Goal: Task Accomplishment & Management: Manage account settings

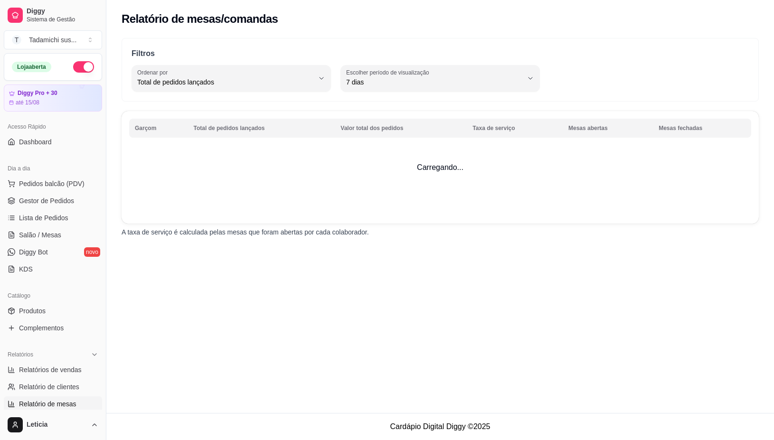
select select "TOTAL_OF_ORDERS"
select select "7"
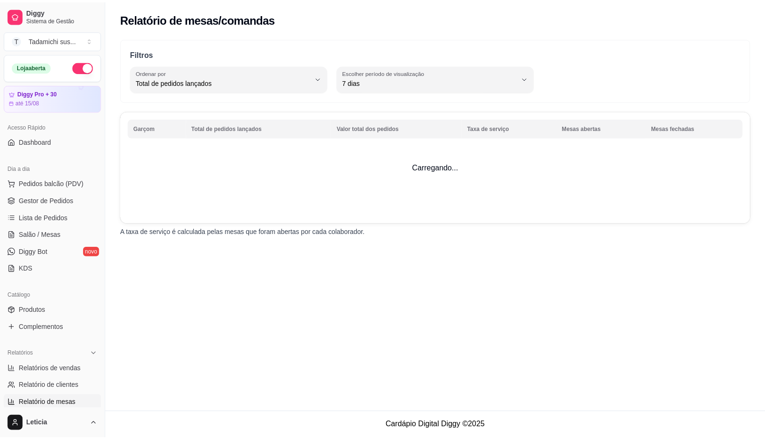
scroll to position [119, 0]
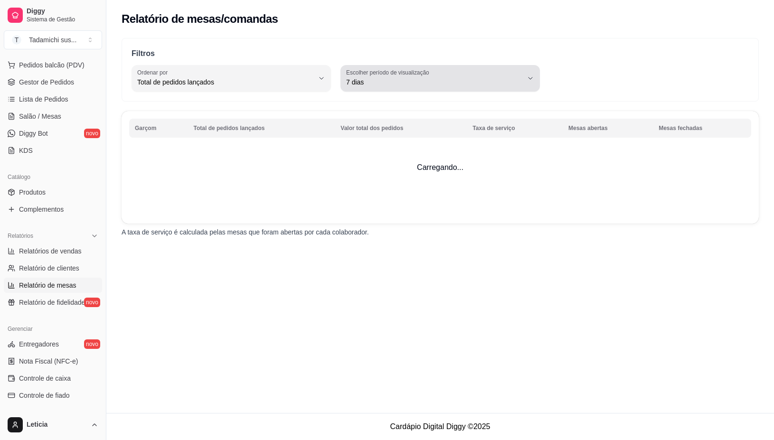
click at [438, 67] on button "Escolher período de visualização 7 dias" at bounding box center [439, 78] width 199 height 27
click at [402, 120] on span "Ontem" at bounding box center [436, 120] width 168 height 9
type input "1"
select select "1"
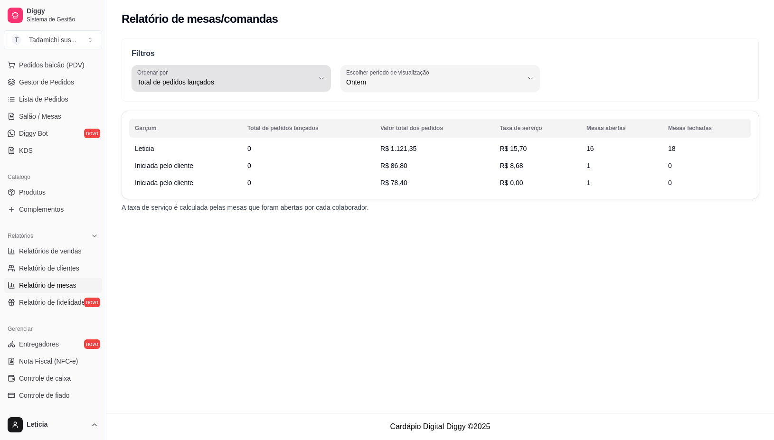
click at [304, 73] on div "Total de pedidos lançados" at bounding box center [225, 78] width 177 height 19
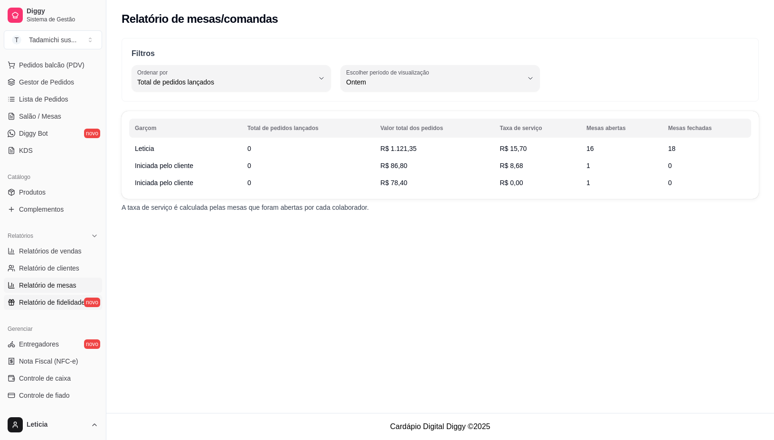
click at [27, 305] on span "Relatório de fidelidade" at bounding box center [52, 302] width 66 height 9
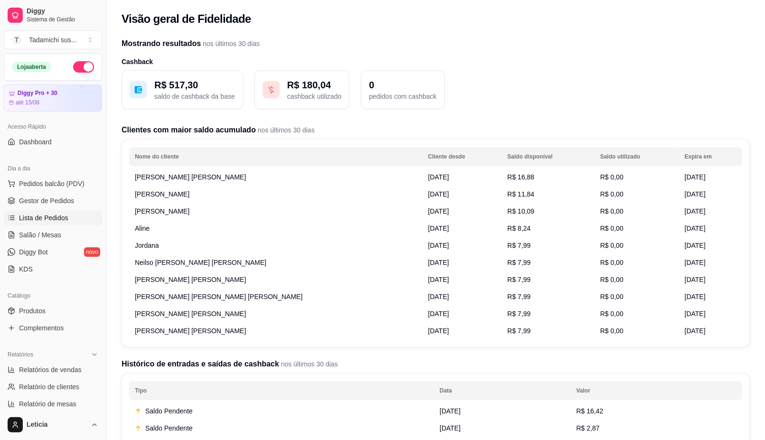
click at [67, 222] on link "Lista de Pedidos" at bounding box center [53, 217] width 98 height 15
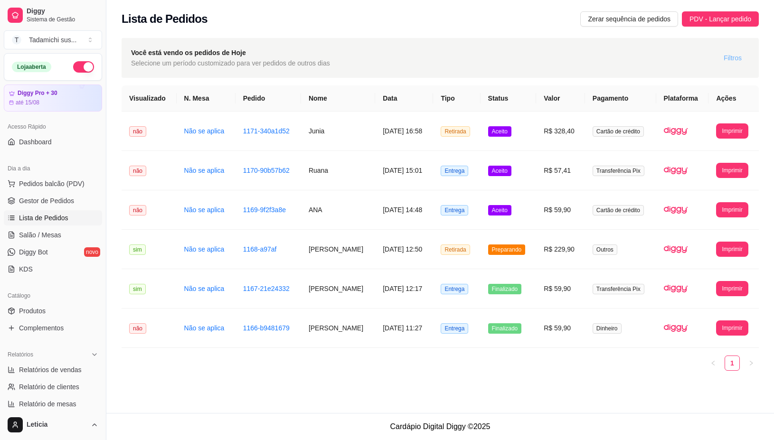
click at [734, 53] on span "Filtros" at bounding box center [732, 58] width 18 height 10
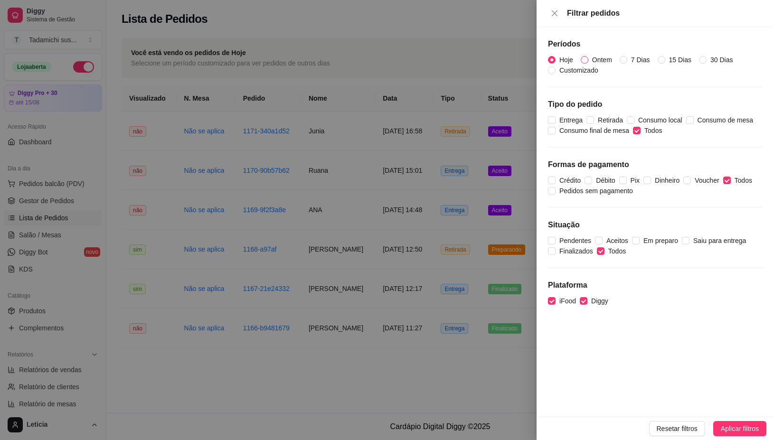
click at [585, 58] on input "Ontem" at bounding box center [584, 60] width 8 height 8
radio input "true"
radio input "false"
click at [743, 430] on span "Aplicar filtros" at bounding box center [739, 428] width 38 height 10
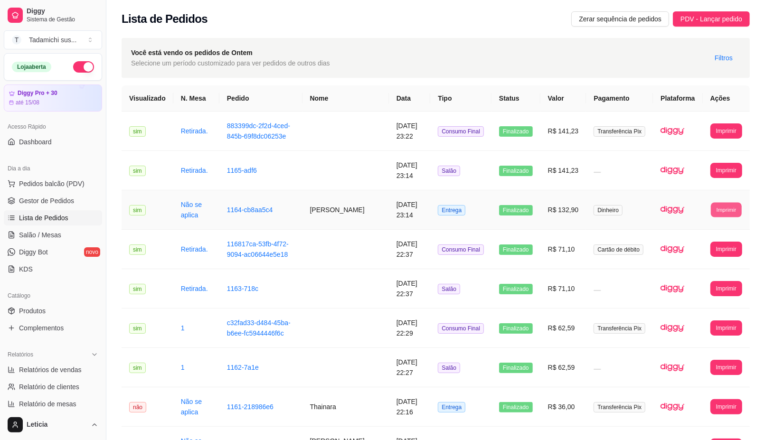
click at [733, 212] on button "Imprimir" at bounding box center [725, 209] width 31 height 15
click at [708, 236] on button "IMPRESSORA" at bounding box center [706, 243] width 71 height 15
click at [38, 203] on span "Gestor de Pedidos" at bounding box center [46, 200] width 55 height 9
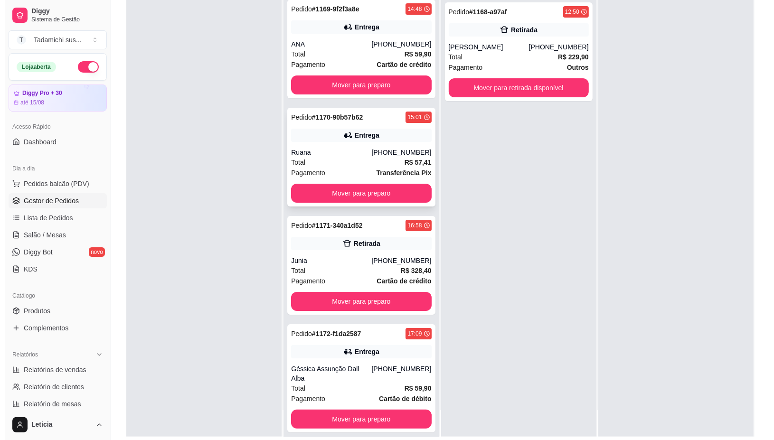
scroll to position [145, 0]
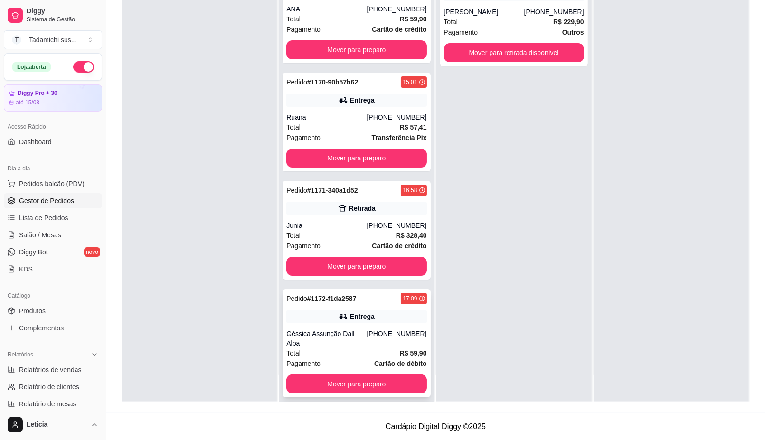
click at [325, 325] on div "Pedido # 1172-f1da2587 17:09 Entrega [PERSON_NAME] [PERSON_NAME] [PHONE_NUMBER]…" at bounding box center [356, 343] width 148 height 108
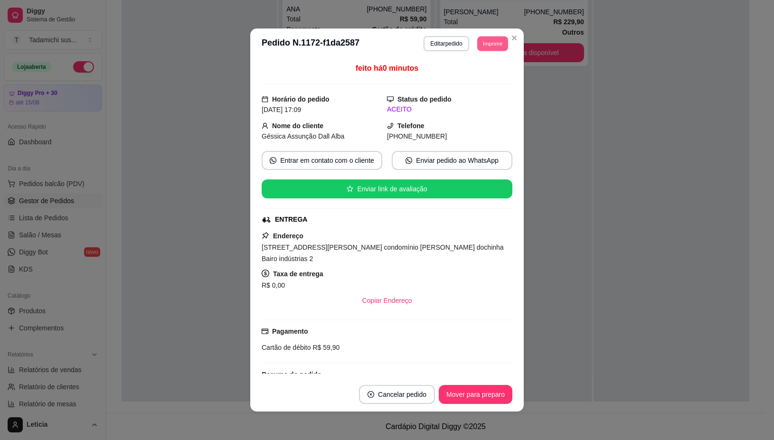
click at [482, 46] on button "Imprimir" at bounding box center [492, 43] width 31 height 15
click at [479, 82] on button "IMPRESSORA" at bounding box center [467, 77] width 73 height 15
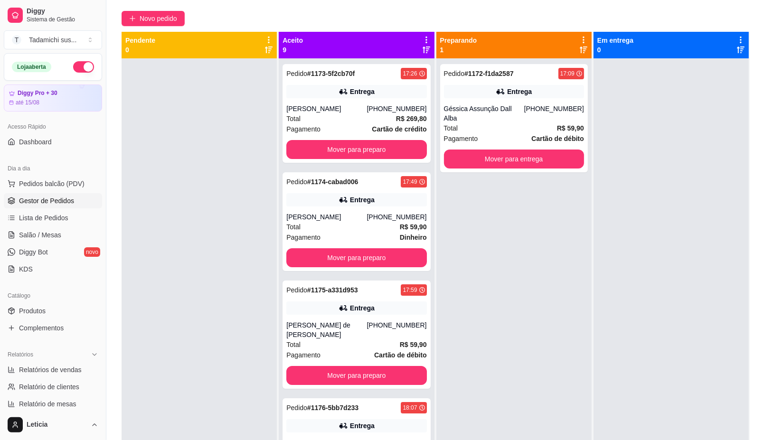
scroll to position [0, 0]
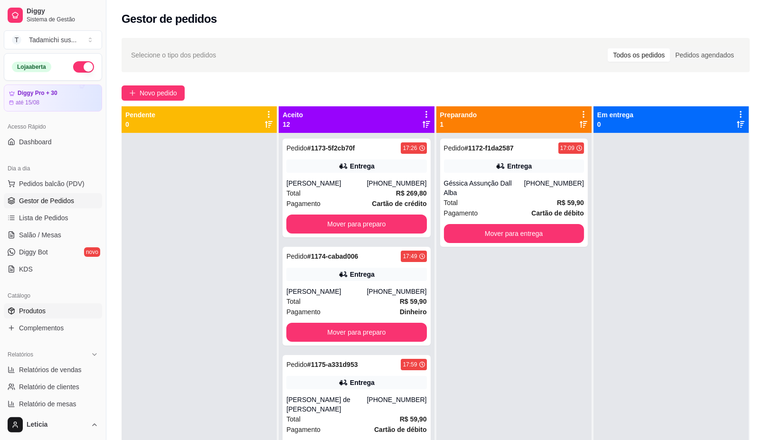
click at [31, 310] on span "Produtos" at bounding box center [32, 310] width 27 height 9
